Goal: Information Seeking & Learning: Learn about a topic

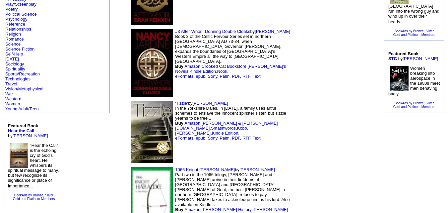
scroll to position [274, 0]
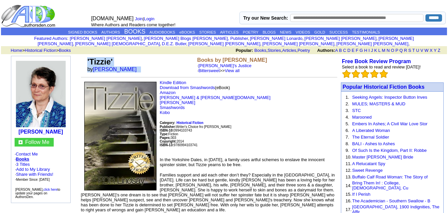
drag, startPoint x: 130, startPoint y: 68, endPoint x: 88, endPoint y: 52, distance: 45.5
click at [88, 56] on tr "'Tizzie' by p.d.r. lindsay Books by p.d.r. lindsay · Jacob's Justice · Bittersw…" at bounding box center [209, 65] width 256 height 19
drag, startPoint x: 88, startPoint y: 52, endPoint x: 95, endPoint y: 60, distance: 10.3
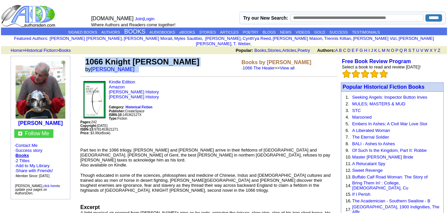
drag, startPoint x: 124, startPoint y: 64, endPoint x: 88, endPoint y: 55, distance: 37.0
click at [88, 56] on td "1066 Knight Haralde by John Wright" at bounding box center [162, 65] width 156 height 18
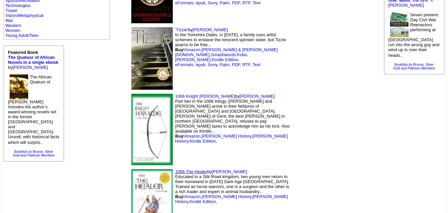
scroll to position [343, 0]
drag, startPoint x: 151, startPoint y: 127, endPoint x: 326, endPoint y: 72, distance: 183.3
click at [326, 92] on td at bounding box center [310, 129] width 35 height 75
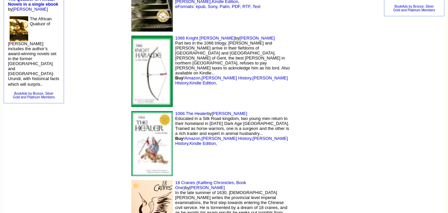
scroll to position [403, 0]
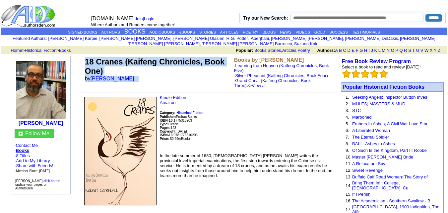
drag, startPoint x: 145, startPoint y: 75, endPoint x: 86, endPoint y: 53, distance: 62.7
click at [86, 56] on td "18 Cranes (Kaifeng Chronicles, Book One) by Robert Campbell" at bounding box center [158, 72] width 149 height 33
